Goal: Task Accomplishment & Management: Use online tool/utility

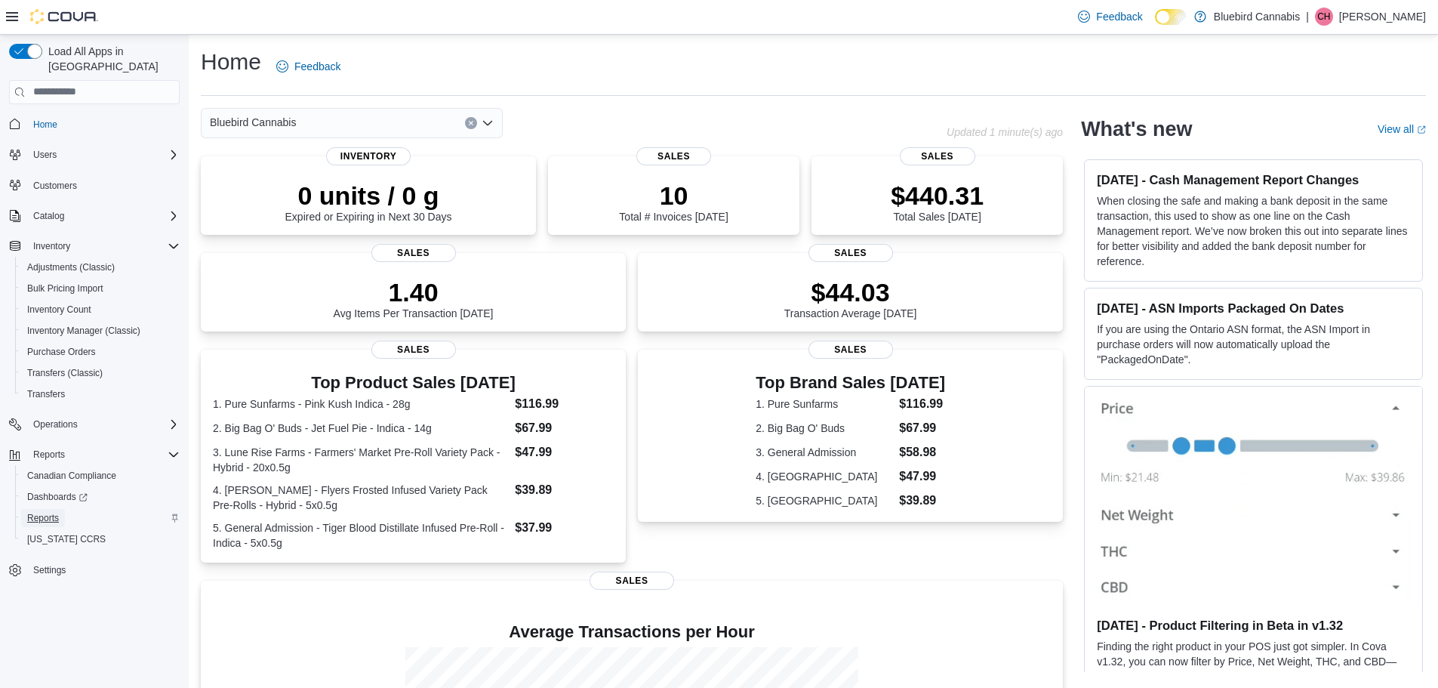
click at [61, 509] on link "Reports" at bounding box center [43, 518] width 44 height 18
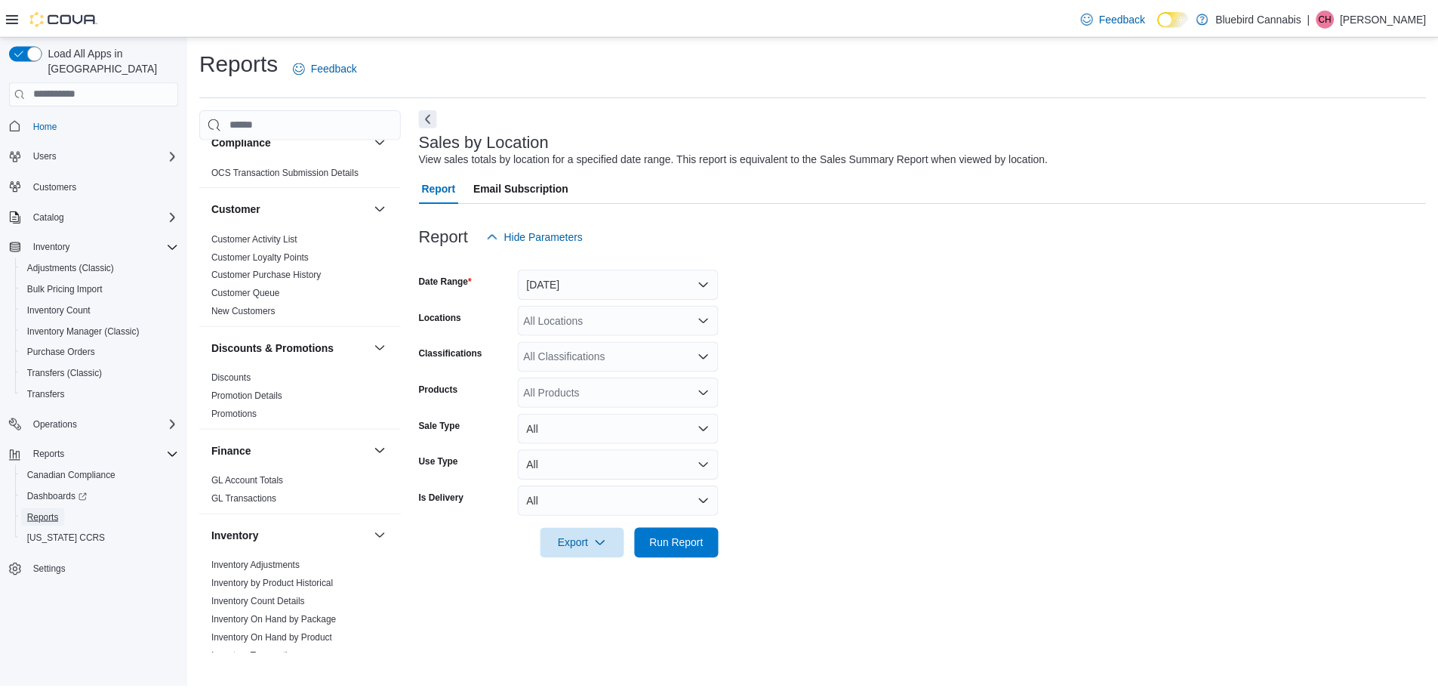
scroll to position [226, 0]
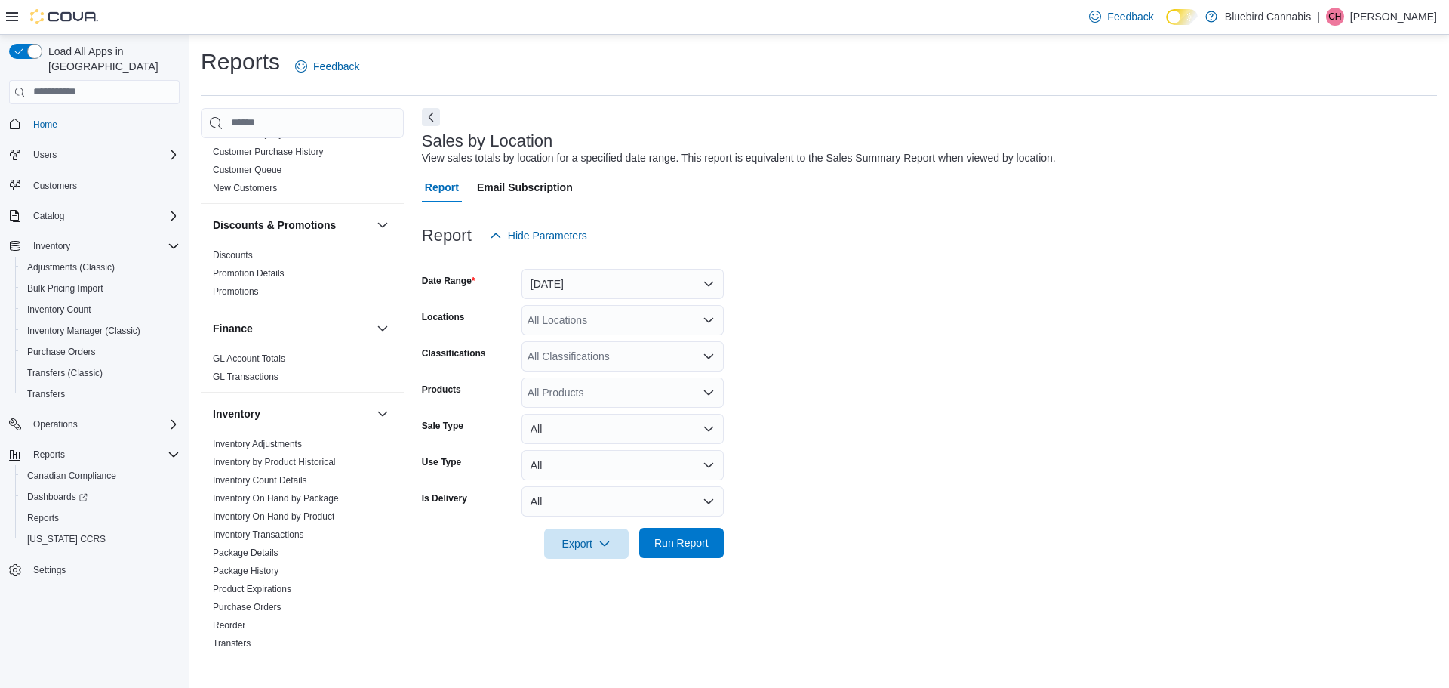
click at [668, 547] on span "Run Report" at bounding box center [681, 542] width 54 height 15
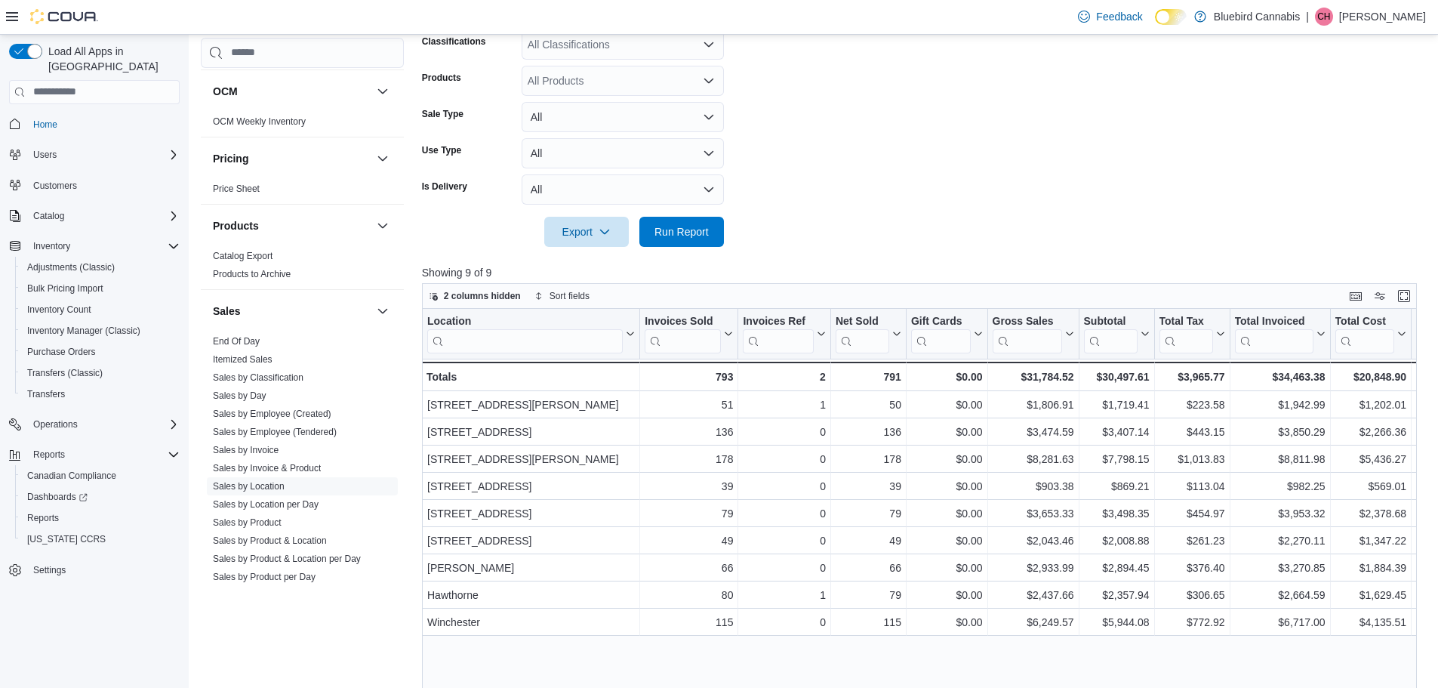
scroll to position [167, 0]
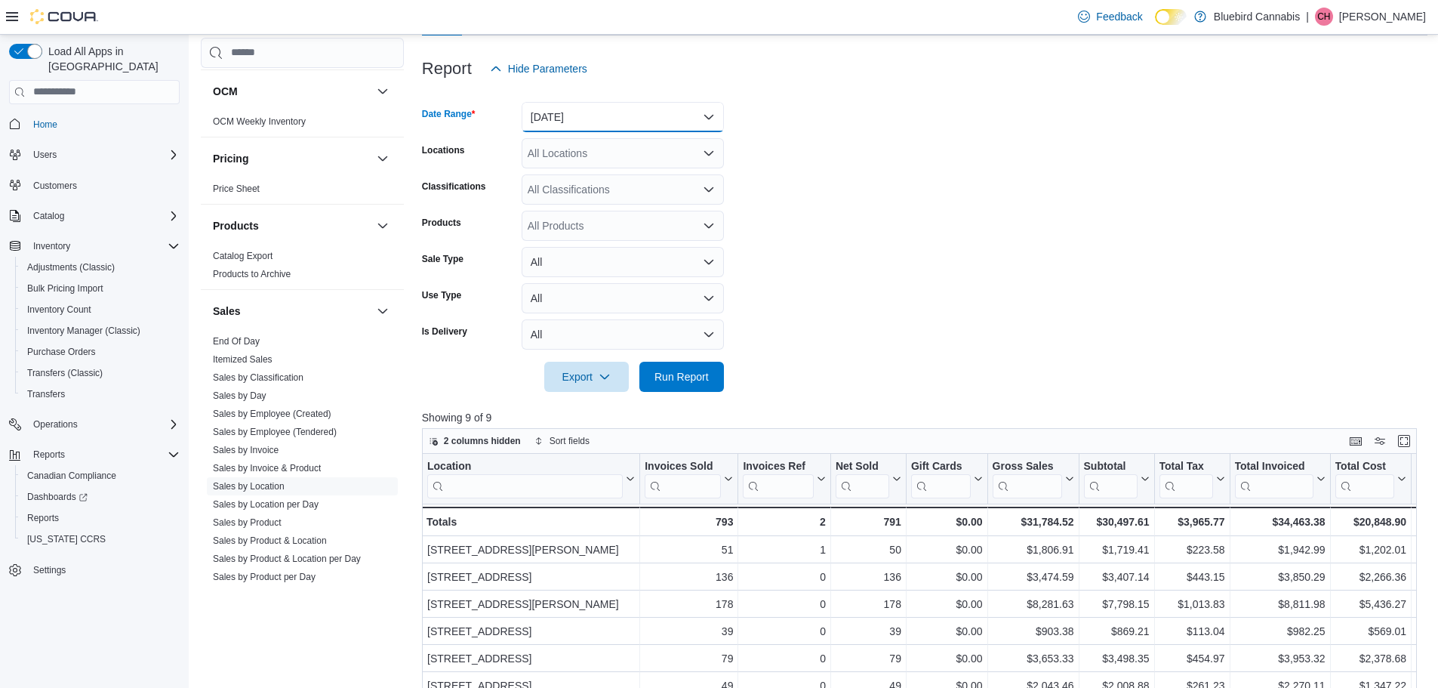
click at [688, 115] on button "Yesterday" at bounding box center [623, 117] width 202 height 30
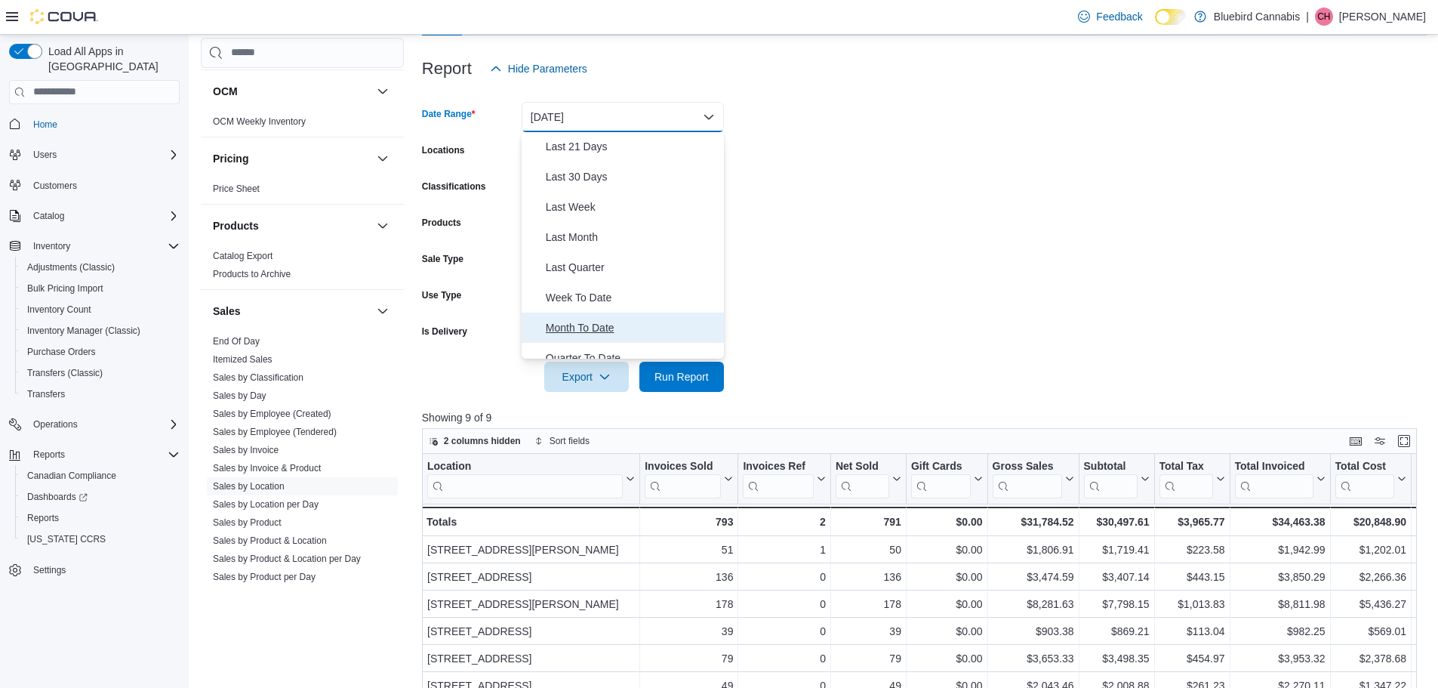
click at [688, 331] on span "Month To Date" at bounding box center [632, 328] width 172 height 18
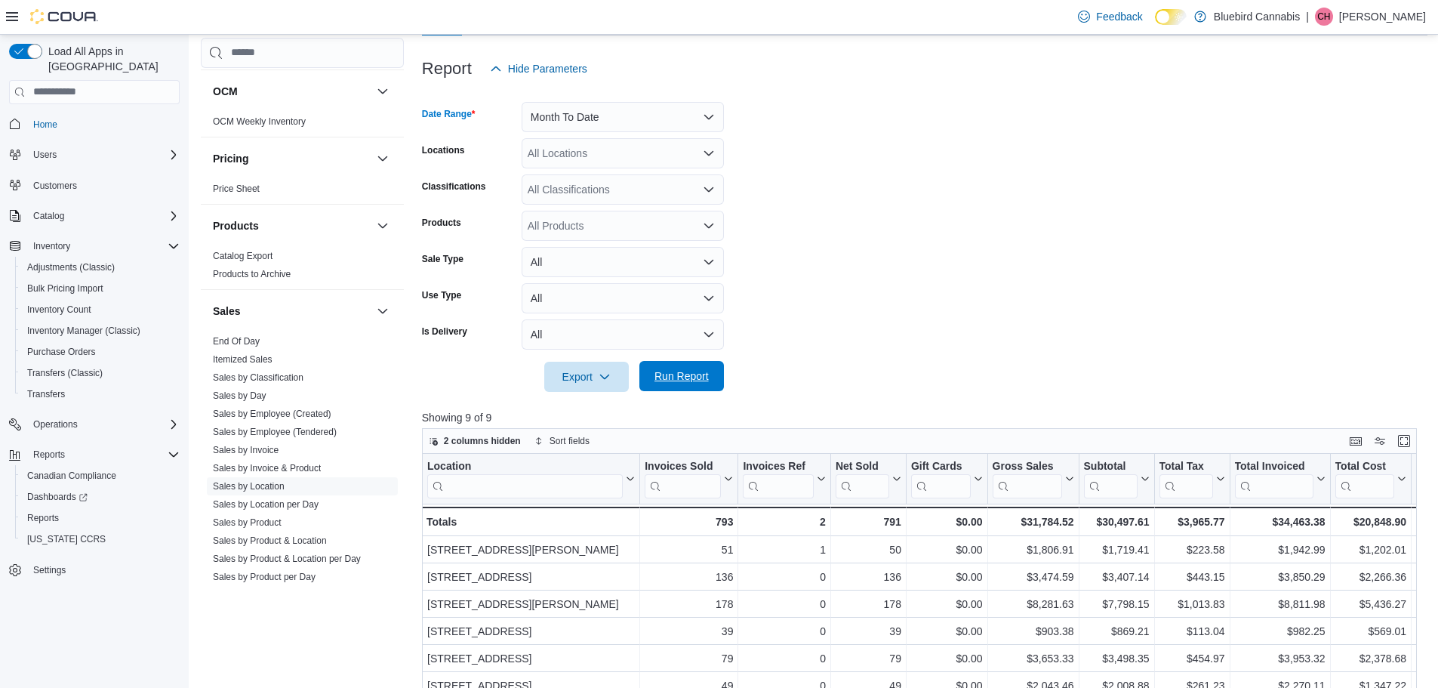
click at [705, 384] on span "Run Report" at bounding box center [681, 376] width 66 height 30
